Goal: Find specific page/section: Find specific page/section

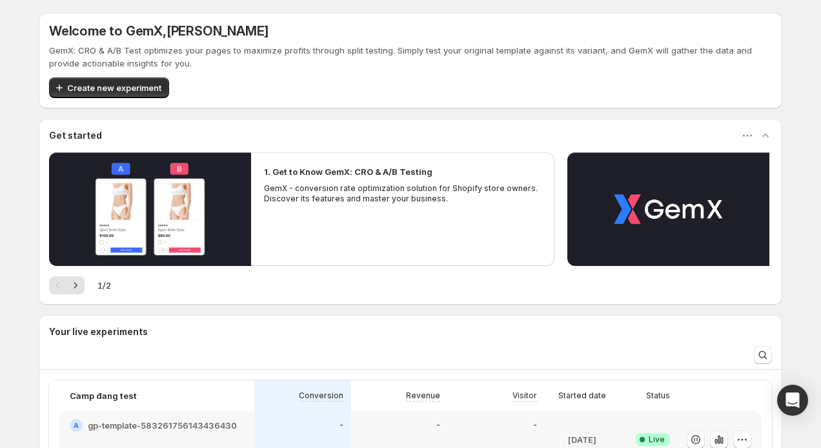
scroll to position [19, 0]
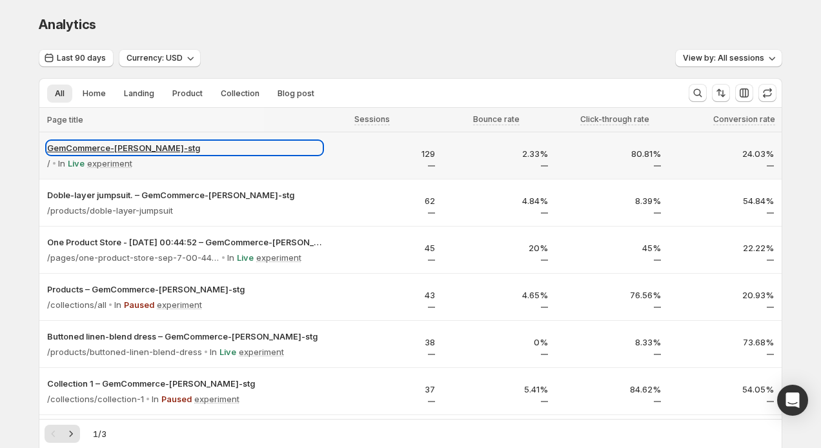
click at [147, 147] on p "GemCommerce-sandy-stg" at bounding box center [184, 147] width 275 height 13
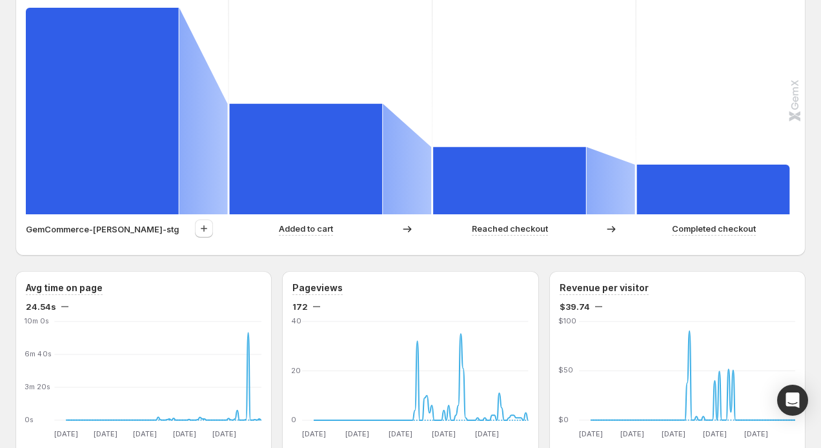
scroll to position [385, 0]
